Goal: Register for event/course

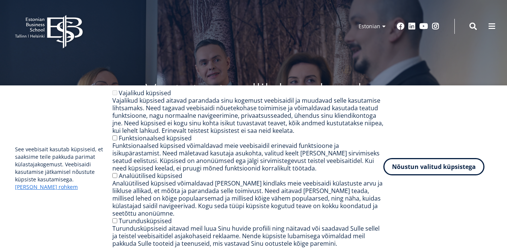
click at [402, 167] on button "Nõustun valitud küpsistega" at bounding box center [433, 166] width 101 height 17
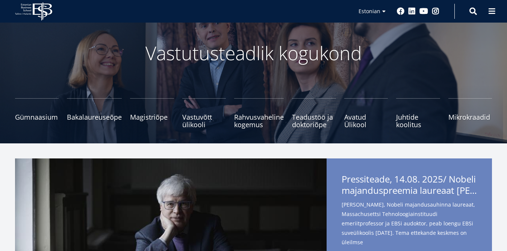
scroll to position [38, 0]
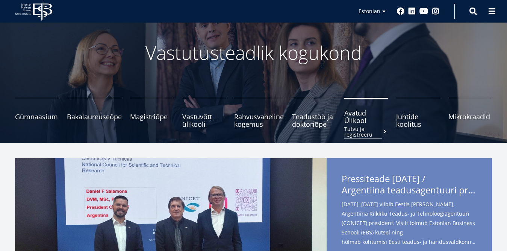
click at [353, 123] on span "Avatud Ülikool Tutvu ja registreeru" at bounding box center [366, 116] width 44 height 15
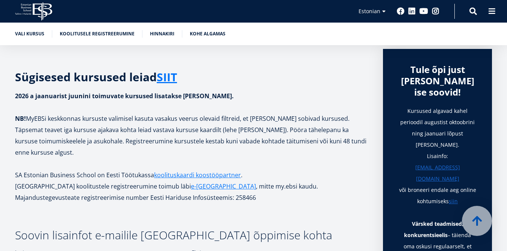
scroll to position [263, 0]
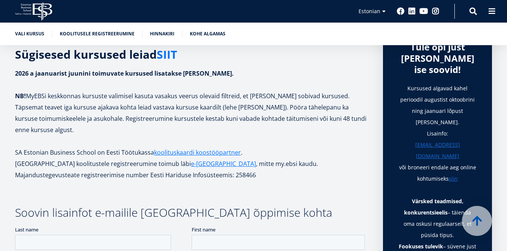
click at [175, 53] on link "SIIT" at bounding box center [167, 54] width 20 height 11
